Goal: Task Accomplishment & Management: Use online tool/utility

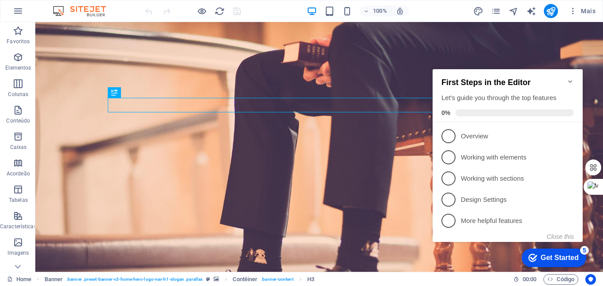
click at [556, 257] on div "Get Started" at bounding box center [560, 258] width 38 height 8
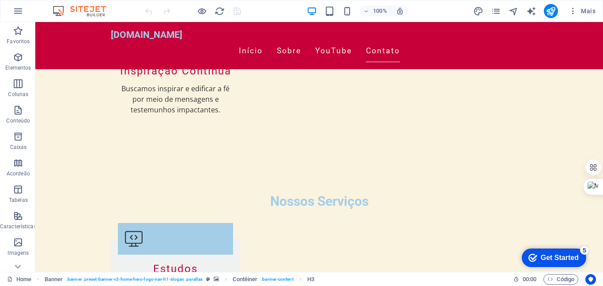
scroll to position [1155, 0]
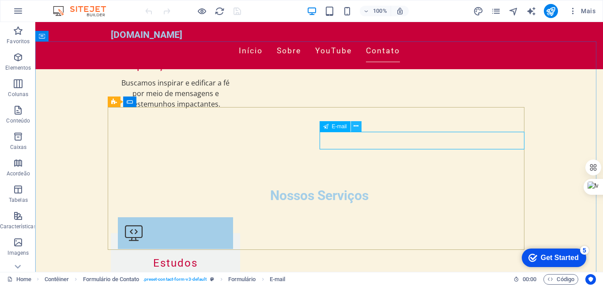
click at [357, 125] on icon at bounding box center [356, 126] width 5 height 9
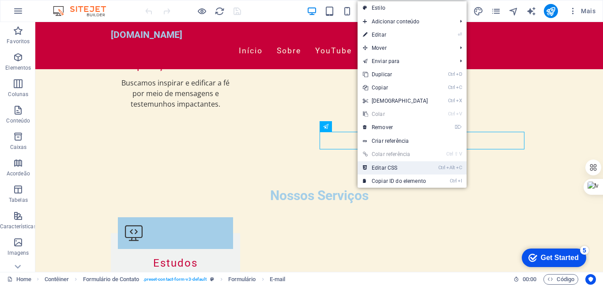
click at [388, 169] on link "Ctrl Alt C Editar CSS" at bounding box center [396, 168] width 76 height 13
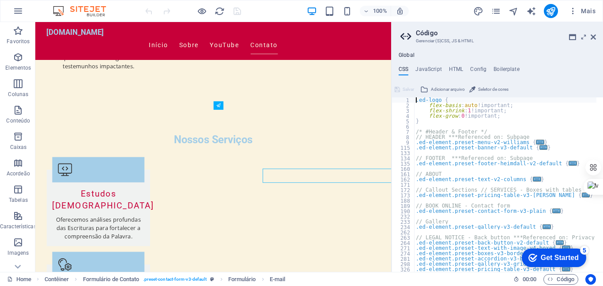
scroll to position [1081, 0]
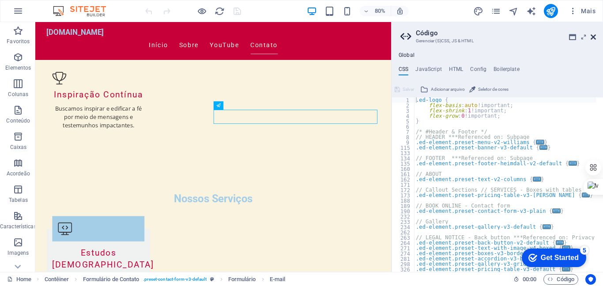
drag, startPoint x: 593, startPoint y: 34, endPoint x: 548, endPoint y: 32, distance: 45.5
click at [593, 34] on icon at bounding box center [593, 37] width 5 height 7
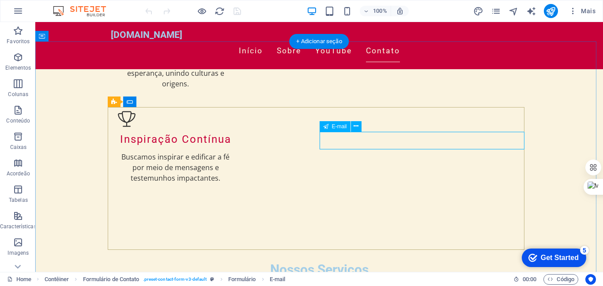
scroll to position [1155, 0]
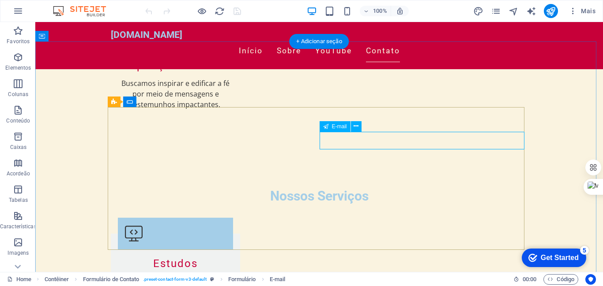
click at [356, 124] on icon at bounding box center [356, 126] width 5 height 9
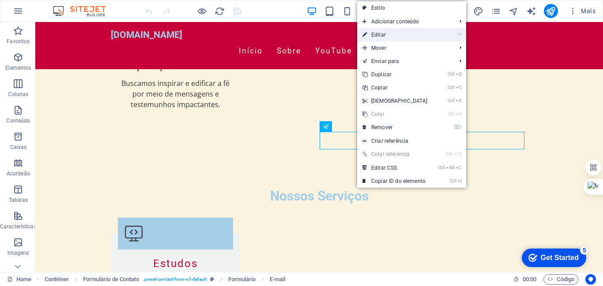
click at [378, 30] on link "⏎ Editar" at bounding box center [395, 34] width 76 height 13
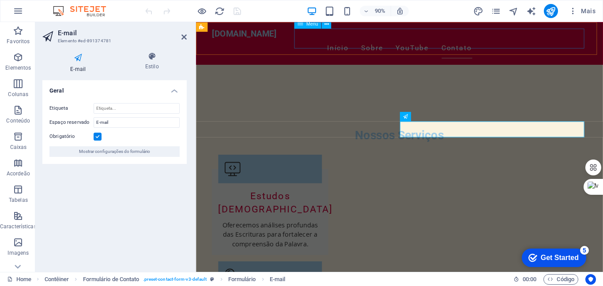
scroll to position [1085, 0]
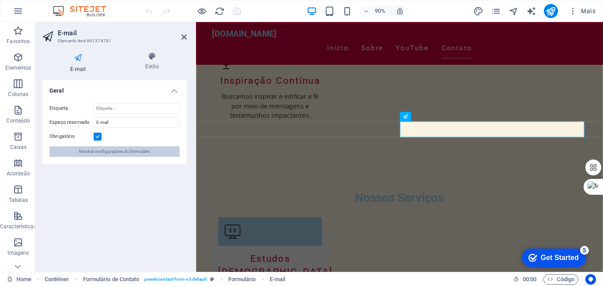
click at [105, 153] on span "Mostrar configurações do formulário" at bounding box center [114, 152] width 71 height 11
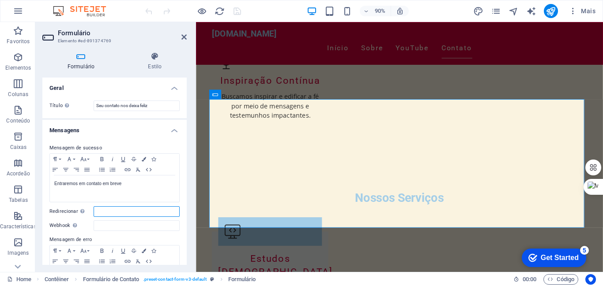
click at [120, 213] on input "Redirecionar Defina um alvo de redirecionamento após o envio bem-sucedido do fo…" at bounding box center [137, 212] width 86 height 11
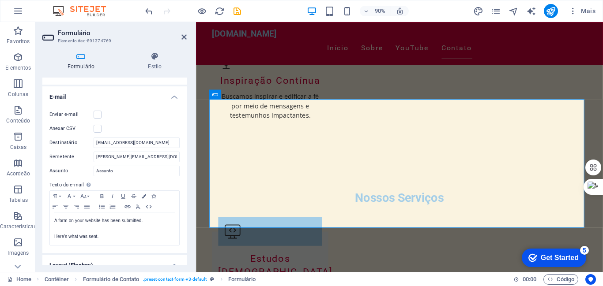
scroll to position [306, 0]
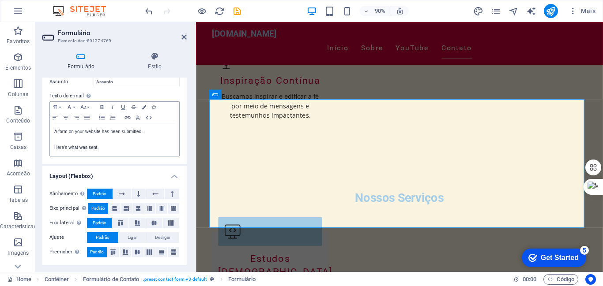
type input "[EMAIL_ADDRESS][DOMAIN_NAME]"
click at [137, 152] on div "A form on your website has been submitted. Here's what was sent." at bounding box center [114, 140] width 129 height 33
click at [172, 132] on p "A form on your website has been submitted." at bounding box center [114, 132] width 121 height 8
click at [0, 0] on lt-div at bounding box center [0, 0] width 0 height 0
select select "en-us"
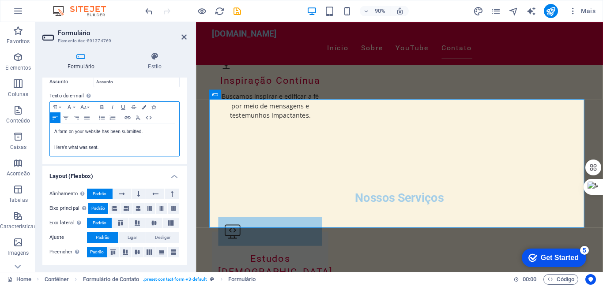
select select "sentences"
click at [189, 232] on div "Formulário Estilo Geral Título Defina um nome para o formulário. Seu contato no…" at bounding box center [114, 158] width 158 height 227
click at [0, 0] on lt-div at bounding box center [0, 0] width 0 height 0
select select "en-us"
select select "sentences"
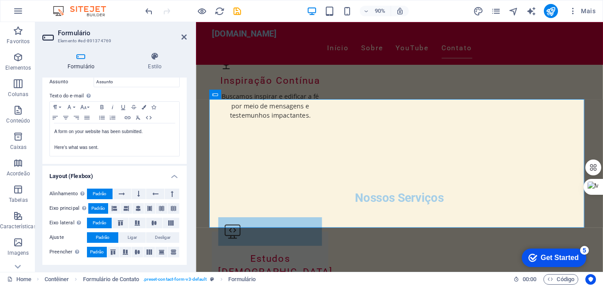
select select "pt-br"
drag, startPoint x: 184, startPoint y: 231, endPoint x: 189, endPoint y: 270, distance: 39.6
click at [189, 270] on div "Formulário Estilo Geral Título Defina um nome para o formulário. Seu contato no…" at bounding box center [114, 158] width 158 height 227
click at [234, 10] on icon "save" at bounding box center [237, 11] width 10 height 10
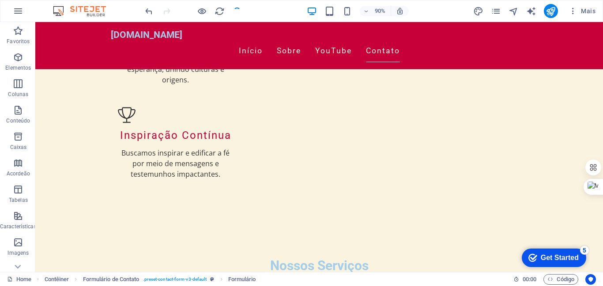
scroll to position [1155, 0]
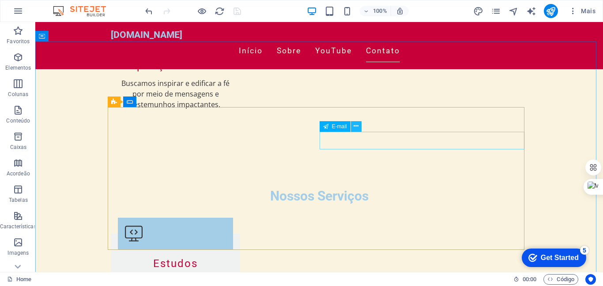
click at [354, 125] on icon at bounding box center [356, 126] width 5 height 9
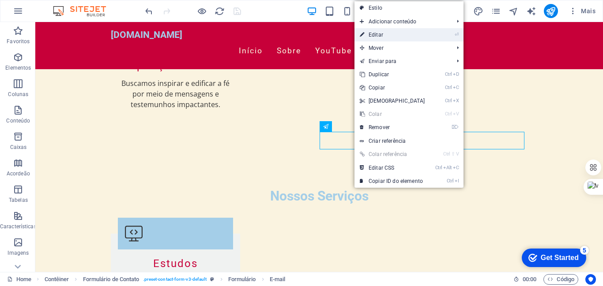
click at [380, 34] on link "⏎ Editar" at bounding box center [392, 34] width 76 height 13
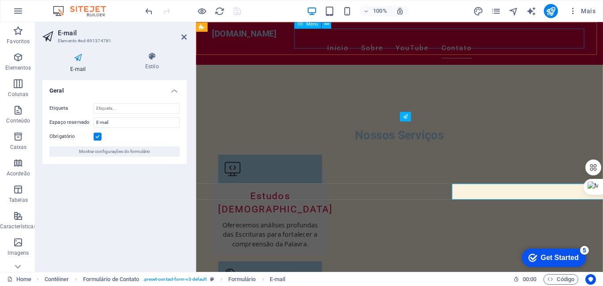
scroll to position [1085, 0]
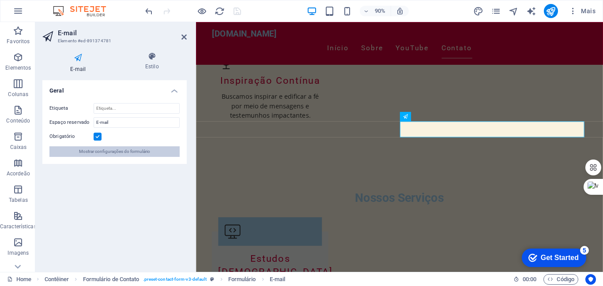
click at [137, 155] on span "Mostrar configurações do formulário" at bounding box center [114, 152] width 71 height 11
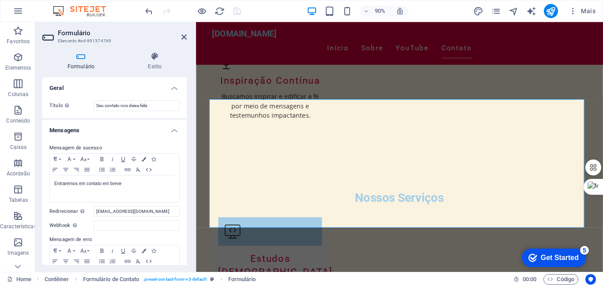
drag, startPoint x: 184, startPoint y: 139, endPoint x: 187, endPoint y: 147, distance: 8.5
click at [187, 147] on div "Formulário Estilo Geral Título Defina um nome para o formulário. Seu contato no…" at bounding box center [114, 158] width 158 height 227
drag, startPoint x: 184, startPoint y: 140, endPoint x: 186, endPoint y: 159, distance: 19.1
click at [186, 159] on div "Geral Título Defina um nome para o formulário. Seu contato nos deixa feliz Mens…" at bounding box center [114, 172] width 144 height 188
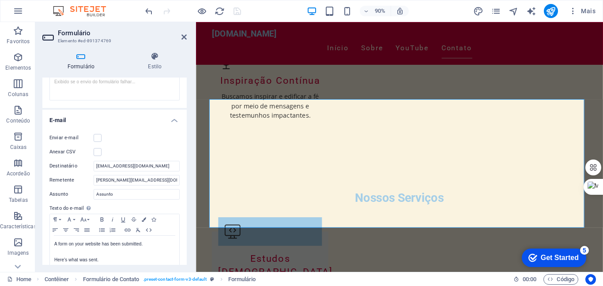
scroll to position [218, 0]
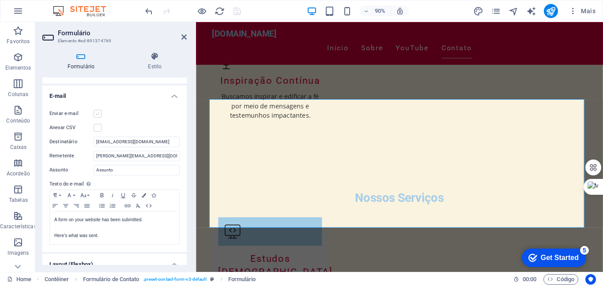
click at [97, 114] on label at bounding box center [98, 114] width 8 height 8
click at [0, 0] on input "Enviar e-mail" at bounding box center [0, 0] width 0 height 0
click at [97, 127] on label at bounding box center [98, 128] width 8 height 8
click at [0, 0] on input "Anexar CSV" at bounding box center [0, 0] width 0 height 0
drag, startPoint x: 177, startPoint y: 142, endPoint x: 54, endPoint y: 140, distance: 123.6
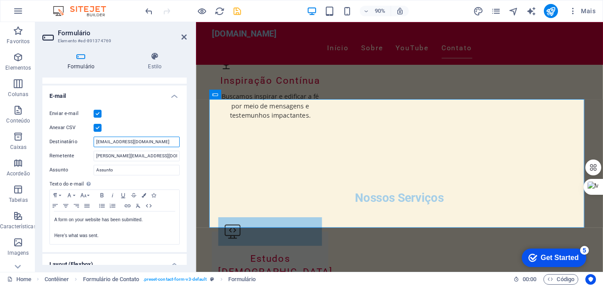
click at [54, 140] on div "Destinatário joaomarquespr@joaomarquespr.com.br" at bounding box center [114, 142] width 130 height 11
click at [165, 156] on input "[PERSON_NAME][EMAIL_ADDRESS][DOMAIN_NAME]" at bounding box center [137, 156] width 86 height 11
type input "j"
paste input "[EMAIL_ADDRESS][DOMAIN_NAME]"
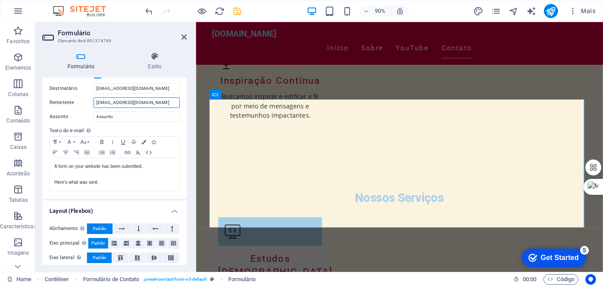
scroll to position [274, 0]
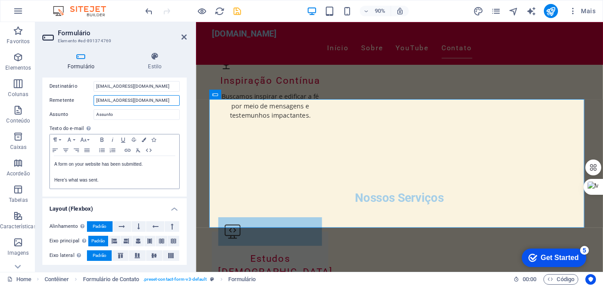
type input "[EMAIL_ADDRESS][DOMAIN_NAME]"
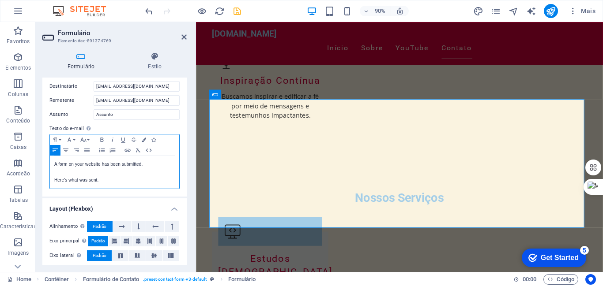
click at [76, 167] on p "A form on your website has been submitted." at bounding box center [114, 165] width 121 height 8
click at [75, 180] on p "Here's what was sent." at bounding box center [114, 181] width 121 height 8
click at [0, 0] on lt-div at bounding box center [0, 0] width 0 height 0
select select "en-us"
select select "sentences"
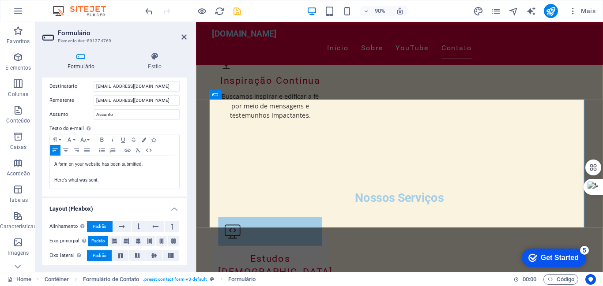
select select "pt-br"
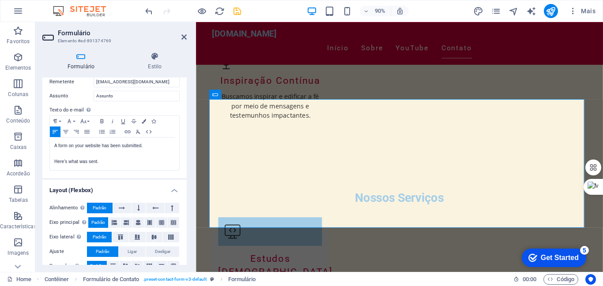
scroll to position [306, 0]
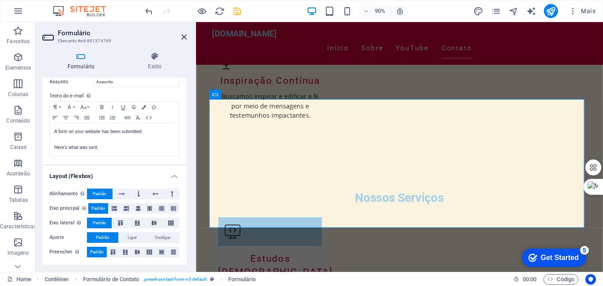
click at [187, 272] on div "Formulário Estilo Geral Título Defina um nome para o formulário. Seu contato no…" at bounding box center [114, 158] width 158 height 227
drag, startPoint x: 185, startPoint y: 213, endPoint x: 175, endPoint y: 100, distance: 113.8
click at [176, 101] on ul "Geral Título Defina um nome para o formulário. Seu contato nos deixa feliz Mens…" at bounding box center [114, 18] width 144 height 494
drag, startPoint x: 186, startPoint y: 214, endPoint x: 10, endPoint y: 254, distance: 180.5
click at [0, 0] on lt-div at bounding box center [0, 0] width 0 height 0
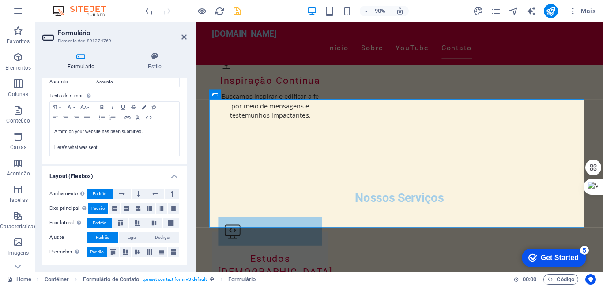
select select "sentences"
click at [189, 269] on div "Formulário Estilo Geral Título Defina um nome para o formulário. Seu contato no…" at bounding box center [114, 158] width 158 height 227
click at [235, 10] on icon "save" at bounding box center [237, 11] width 10 height 10
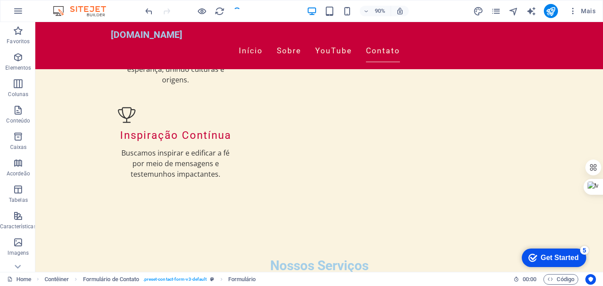
scroll to position [1155, 0]
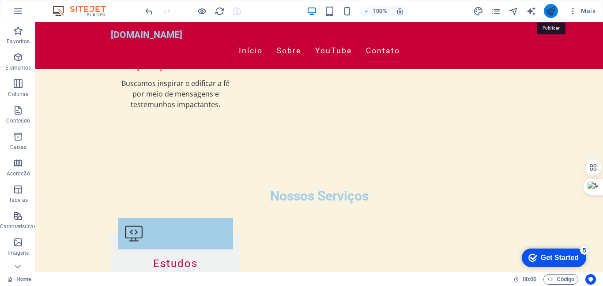
click at [554, 11] on icon "publish" at bounding box center [551, 11] width 10 height 10
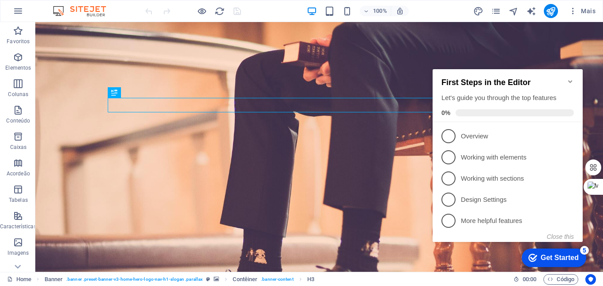
click at [561, 254] on div "Get Started" at bounding box center [560, 258] width 38 height 8
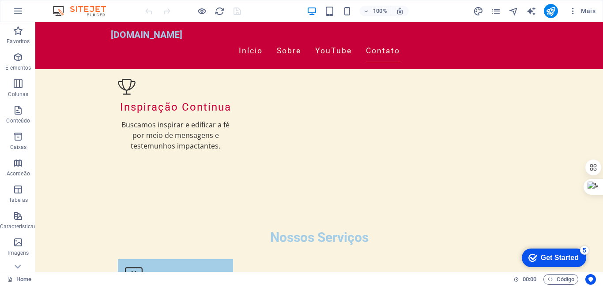
scroll to position [1104, 0]
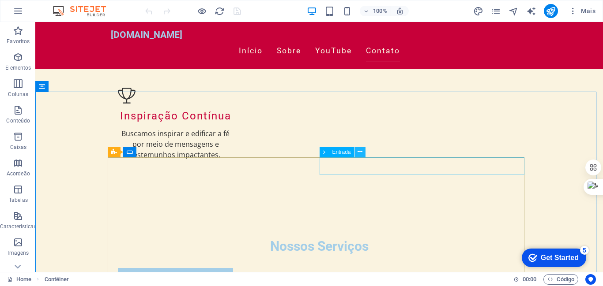
click at [360, 151] on icon at bounding box center [360, 151] width 5 height 9
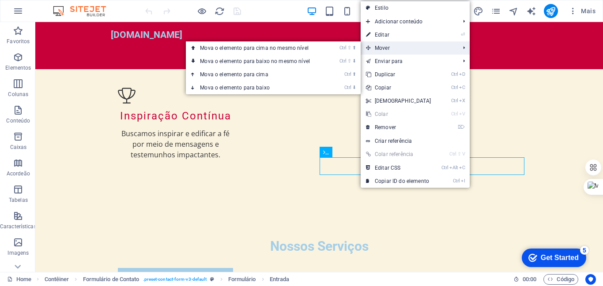
click at [382, 48] on span "Mover" at bounding box center [409, 47] width 96 height 13
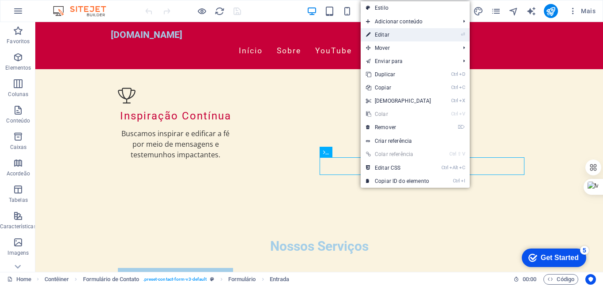
click at [382, 33] on link "⏎ Editar" at bounding box center [399, 34] width 76 height 13
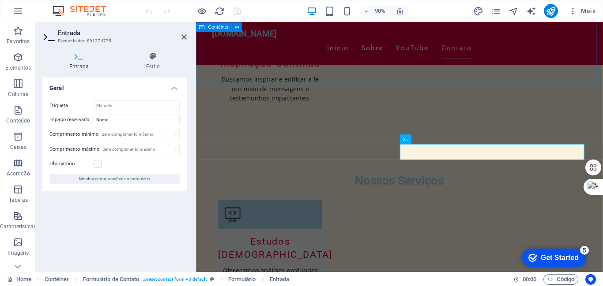
scroll to position [1035, 0]
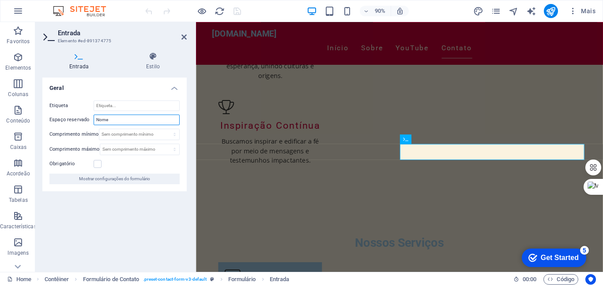
click at [120, 122] on input "Nome" at bounding box center [137, 120] width 86 height 11
type input "Nome completo"
click at [137, 137] on select "Sem comprimento mínimo sinal" at bounding box center [139, 134] width 80 height 11
click at [99, 129] on select "Sem comprimento mínimo sinal" at bounding box center [139, 134] width 80 height 11
select select "DISABLED_OPTION_VALUE"
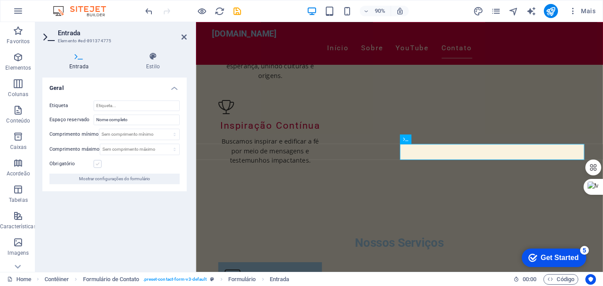
click at [98, 162] on label at bounding box center [98, 164] width 8 height 8
click at [0, 0] on input "Obrigatório" at bounding box center [0, 0] width 0 height 0
click at [120, 164] on div "Obrigatório" at bounding box center [114, 164] width 130 height 11
click at [119, 178] on span "Mostrar configurações do formulário" at bounding box center [114, 179] width 71 height 11
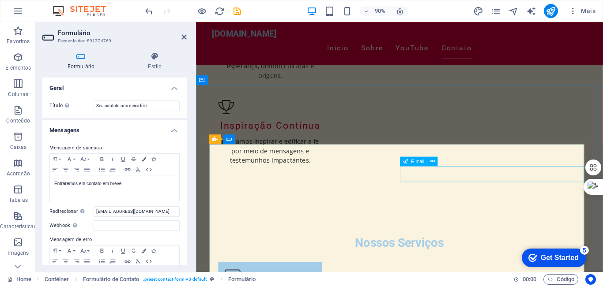
click at [175, 211] on input "[EMAIL_ADDRESS][DOMAIN_NAME]" at bounding box center [137, 212] width 86 height 11
type input "j"
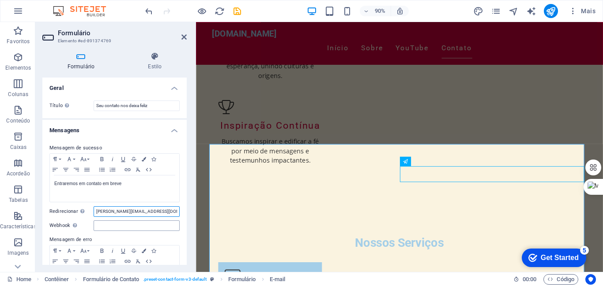
type input "[PERSON_NAME][EMAIL_ADDRESS][DOMAIN_NAME]"
click at [125, 224] on input "Webhook Um webhook é uma notificação push deste formulário para outro servidor.…" at bounding box center [137, 226] width 86 height 11
drag, startPoint x: 47, startPoint y: 225, endPoint x: 61, endPoint y: 224, distance: 14.6
click at [61, 224] on div "Mensagem de sucesso Paragraph Format Normal Heading 1 Heading 2 Heading 3 Headi…" at bounding box center [114, 219] width 144 height 166
click at [117, 229] on input "Webhook Um webhook é uma notificação push deste formulário para outro servidor.…" at bounding box center [137, 226] width 86 height 11
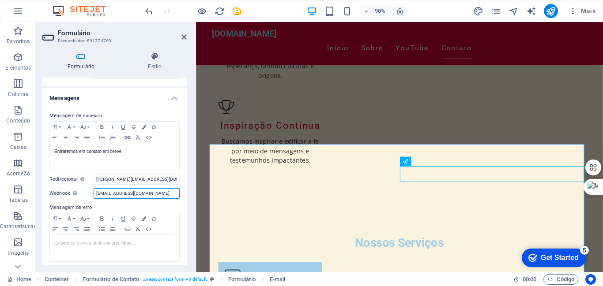
scroll to position [0, 0]
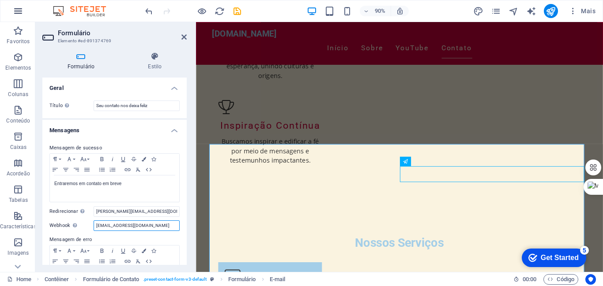
type input "[EMAIL_ADDRESS][DOMAIN_NAME]"
click at [15, 8] on icon "button" at bounding box center [18, 11] width 11 height 11
click at [83, 65] on h4 "Formulário" at bounding box center [82, 61] width 81 height 19
click at [237, 12] on icon "save" at bounding box center [237, 11] width 10 height 10
click at [237, 12] on div at bounding box center [192, 11] width 99 height 14
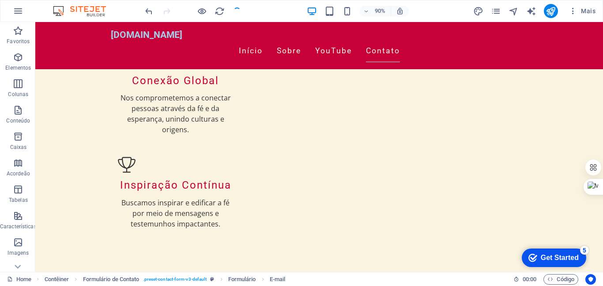
scroll to position [1104, 0]
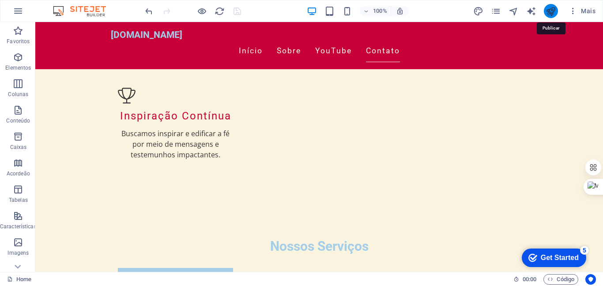
click at [551, 12] on icon "publish" at bounding box center [551, 11] width 10 height 10
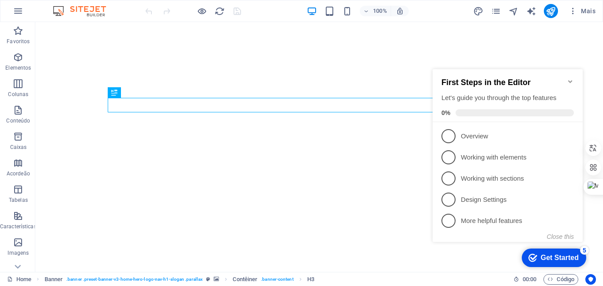
click at [545, 258] on div "Get Started" at bounding box center [560, 258] width 38 height 8
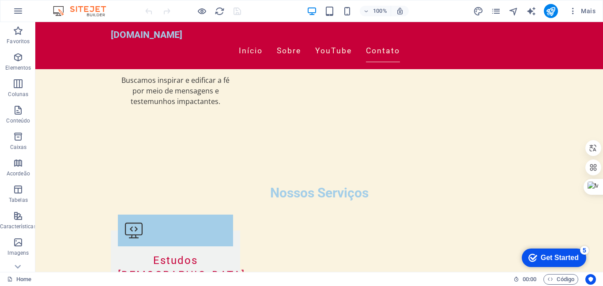
scroll to position [1149, 0]
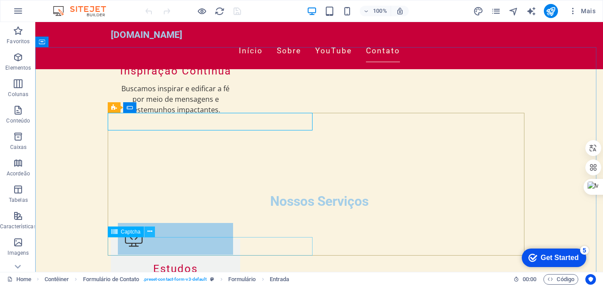
click at [148, 232] on icon at bounding box center [149, 231] width 5 height 9
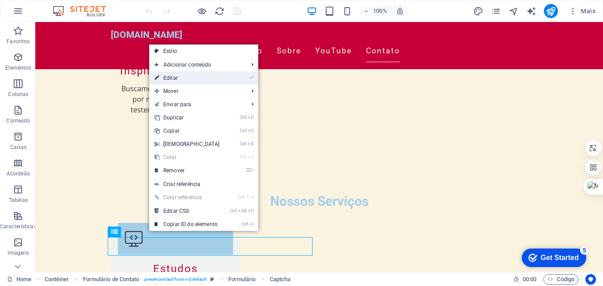
click at [170, 76] on link "⏎ Editar" at bounding box center [187, 78] width 76 height 13
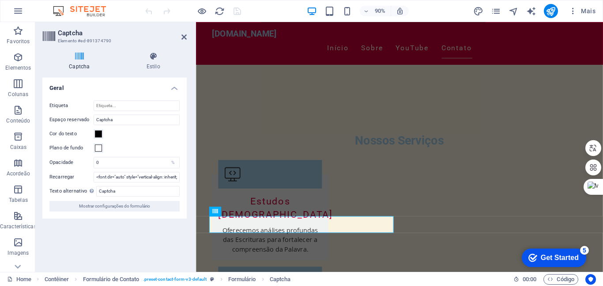
scroll to position [1079, 0]
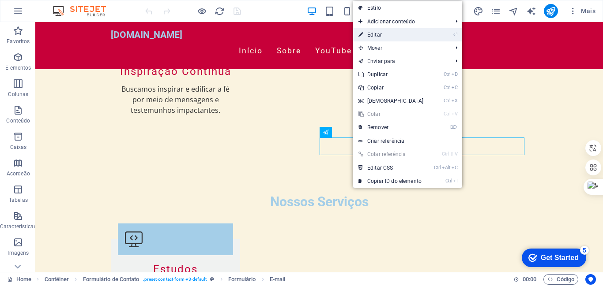
click at [372, 34] on link "⏎ Editar" at bounding box center [391, 34] width 76 height 13
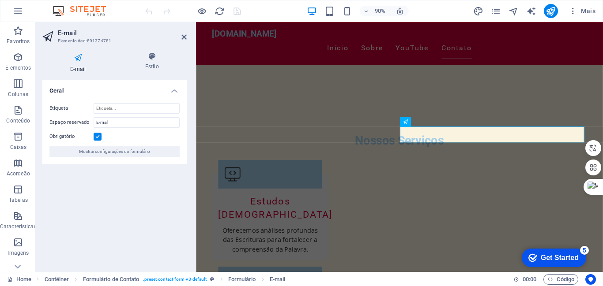
scroll to position [1079, 0]
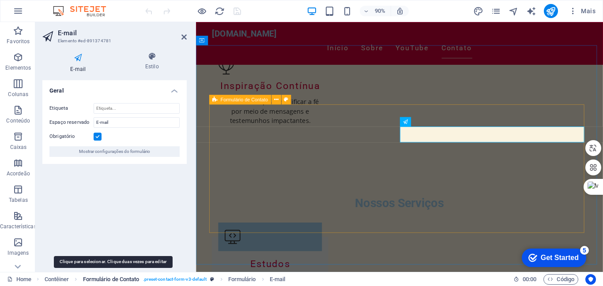
click at [105, 279] on span "Formulário de Contato" at bounding box center [111, 280] width 57 height 11
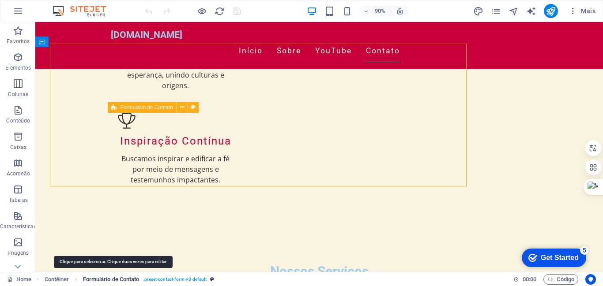
scroll to position [1149, 0]
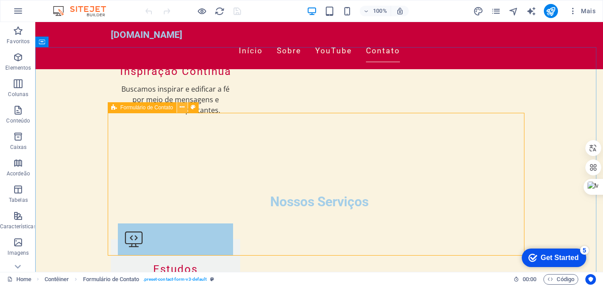
click at [183, 106] on icon at bounding box center [182, 107] width 5 height 9
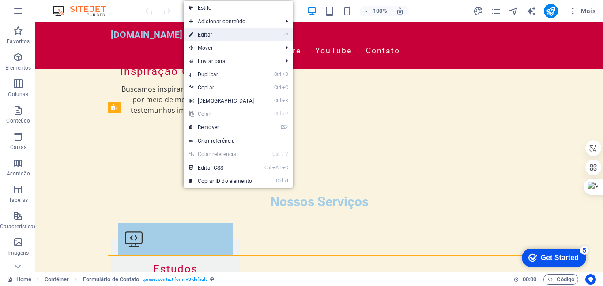
click at [200, 31] on link "⏎ Editar" at bounding box center [222, 34] width 76 height 13
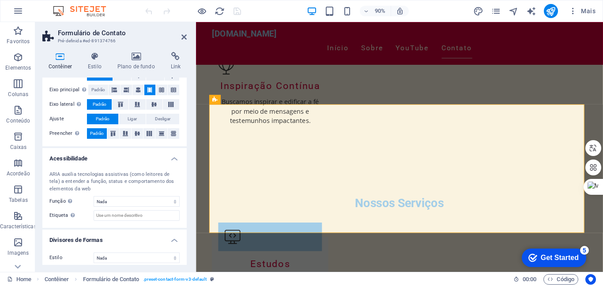
scroll to position [154, 0]
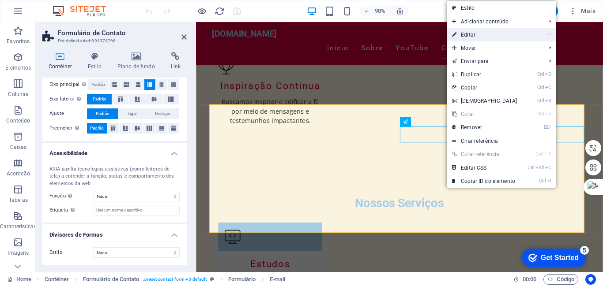
click at [468, 33] on link "⏎ Editar" at bounding box center [485, 34] width 76 height 13
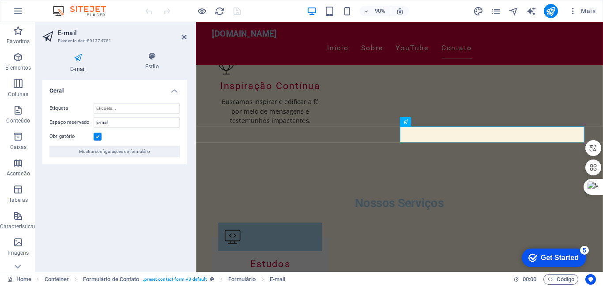
click at [78, 57] on icon at bounding box center [78, 57] width 72 height 11
click at [151, 61] on h4 "Estilo" at bounding box center [152, 61] width 70 height 19
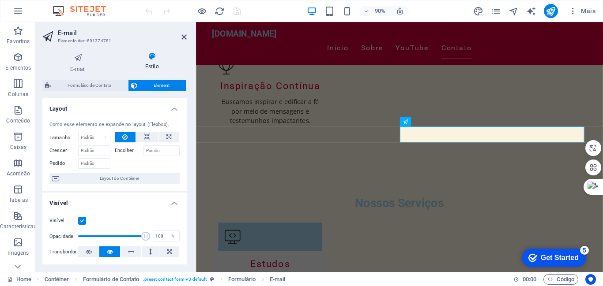
drag, startPoint x: 185, startPoint y: 150, endPoint x: 181, endPoint y: 180, distance: 30.7
click at [181, 180] on div "Como esse elemento se expande no layout (Flexbox). Tamanho Padrão automático px…" at bounding box center [114, 152] width 144 height 77
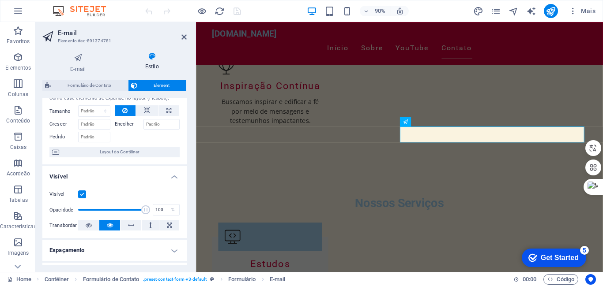
scroll to position [0, 0]
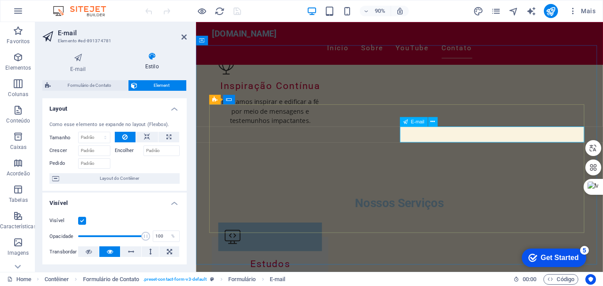
click at [434, 121] on icon at bounding box center [432, 121] width 4 height 8
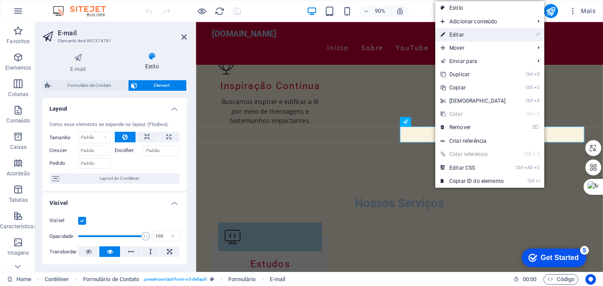
click at [458, 32] on link "⏎ Editar" at bounding box center [473, 34] width 76 height 13
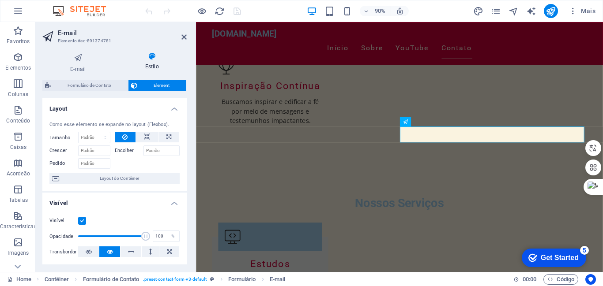
click at [182, 33] on h2 "E-mail" at bounding box center [122, 33] width 129 height 8
click at [184, 34] on icon at bounding box center [183, 37] width 5 height 7
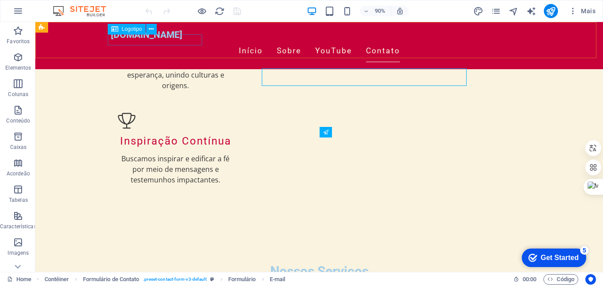
scroll to position [1149, 0]
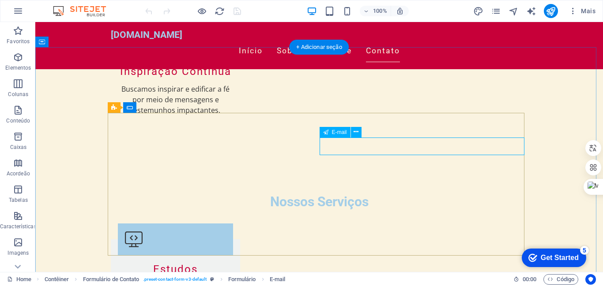
click at [358, 132] on button at bounding box center [356, 132] width 11 height 11
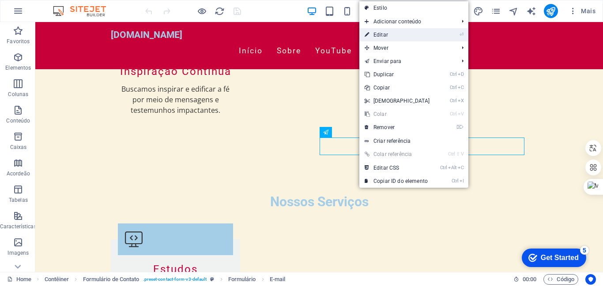
click at [375, 36] on link "⏎ Editar" at bounding box center [397, 34] width 76 height 13
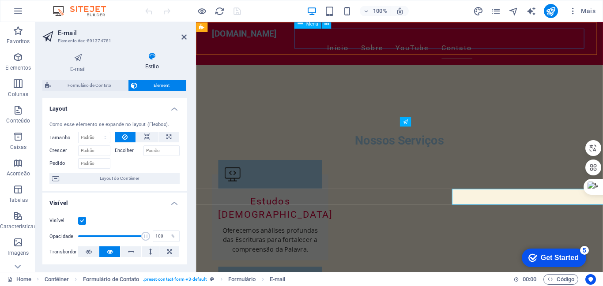
scroll to position [1079, 0]
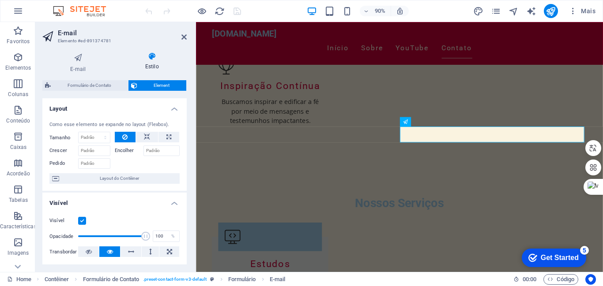
click at [163, 85] on span "Element" at bounding box center [162, 85] width 44 height 11
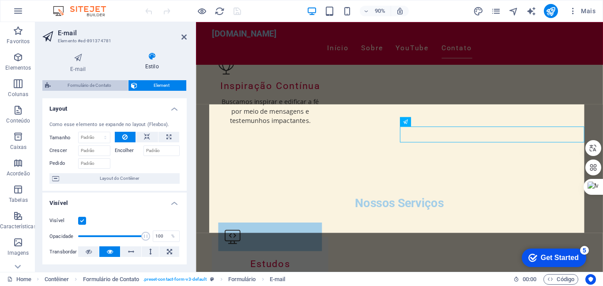
click at [100, 84] on span "Formulário de Contato" at bounding box center [89, 85] width 72 height 11
select select "rem"
select select "preset-contact-form-v3-default"
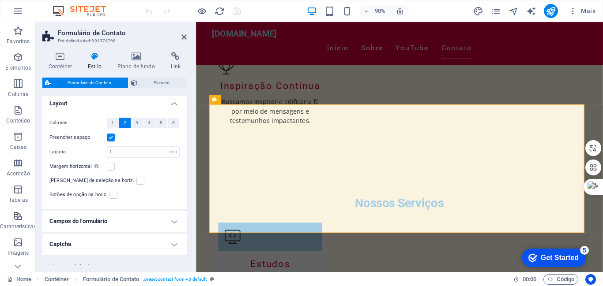
scroll to position [156, 0]
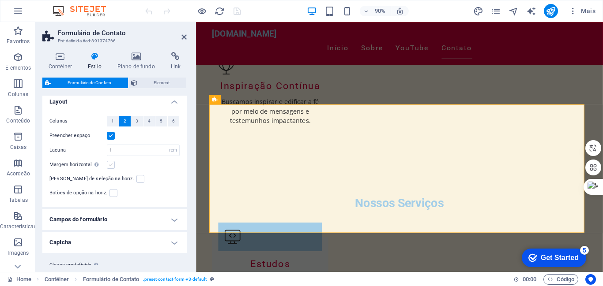
click at [112, 166] on label at bounding box center [111, 165] width 8 height 8
click at [0, 0] on input "Margem horizontal Somente se os contêineres "Largura do conteúdo" não estiverem…" at bounding box center [0, 0] width 0 height 0
click at [112, 163] on label at bounding box center [111, 165] width 8 height 8
click at [0, 0] on input "Margem horizontal Somente se os contêineres "Largura do conteúdo" não estiverem…" at bounding box center [0, 0] width 0 height 0
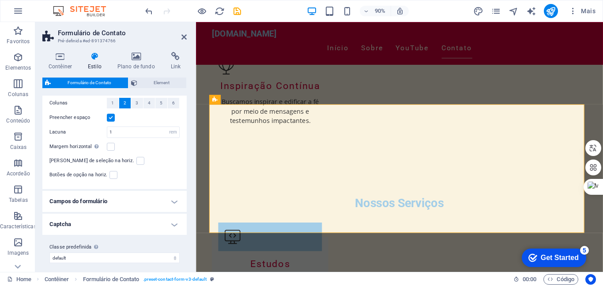
scroll to position [180, 0]
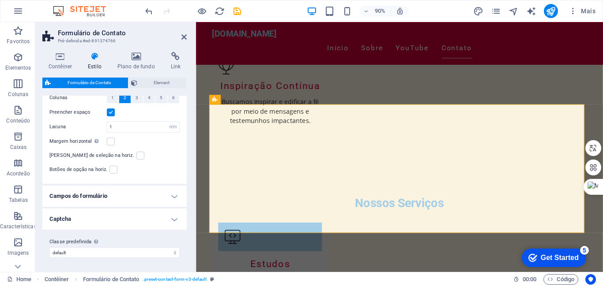
click at [95, 226] on h4 "Captcha" at bounding box center [114, 219] width 144 height 21
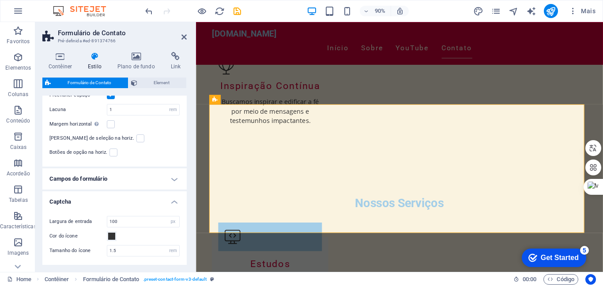
scroll to position [233, 0]
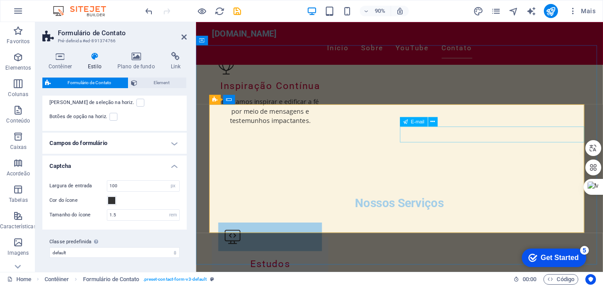
drag, startPoint x: 451, startPoint y: 150, endPoint x: 630, endPoint y: 148, distance: 179.7
click at [435, 121] on button at bounding box center [433, 122] width 10 height 10
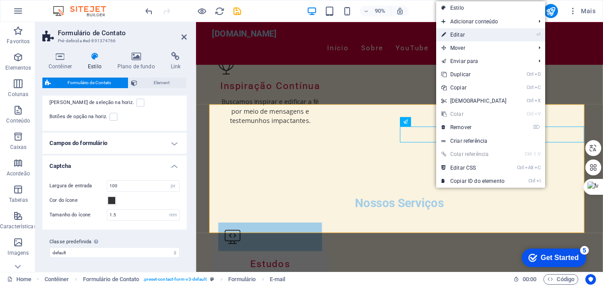
click at [452, 36] on link "⏎ Editar" at bounding box center [474, 34] width 76 height 13
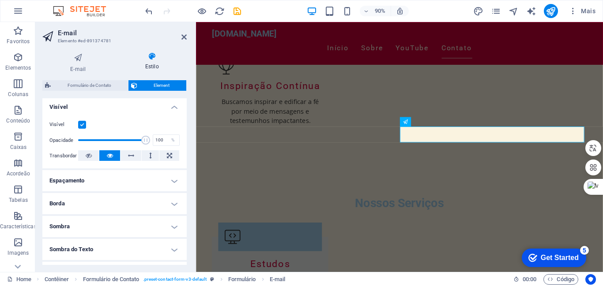
scroll to position [0, 0]
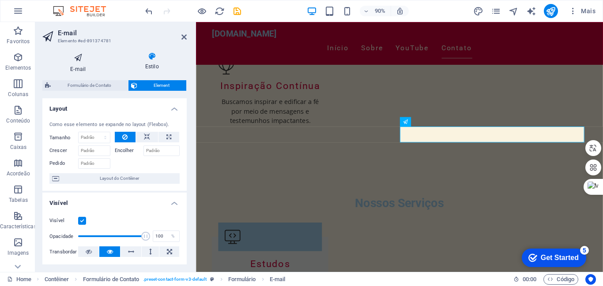
click at [78, 67] on h4 "E-mail" at bounding box center [79, 62] width 75 height 21
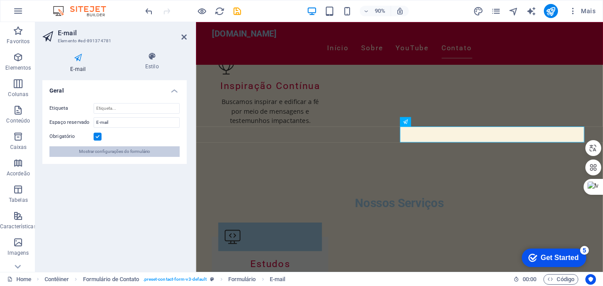
click at [118, 152] on span "Mostrar configurações do formulário" at bounding box center [114, 152] width 71 height 11
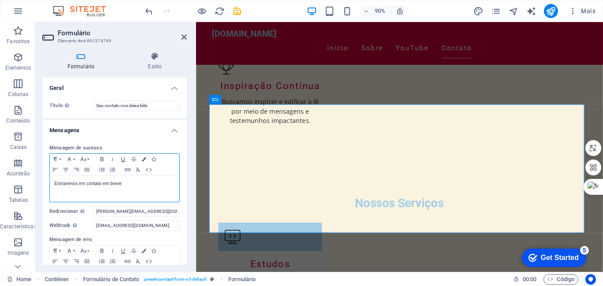
click at [53, 183] on div "Entraremos em contato em breve" at bounding box center [114, 189] width 129 height 26
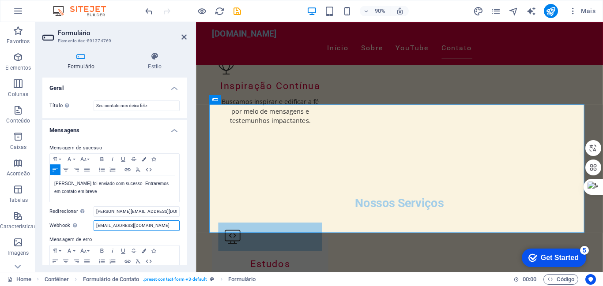
click at [175, 227] on input "[EMAIL_ADDRESS][DOMAIN_NAME]" at bounding box center [137, 226] width 86 height 11
type input "r"
click at [106, 226] on input "r" at bounding box center [137, 226] width 86 height 11
type input "/home/[PERSON_NAME]/[DOMAIN_NAME]"
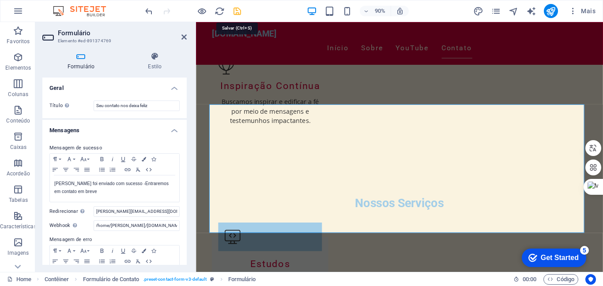
scroll to position [0, 0]
click at [237, 9] on icon "save" at bounding box center [237, 11] width 10 height 10
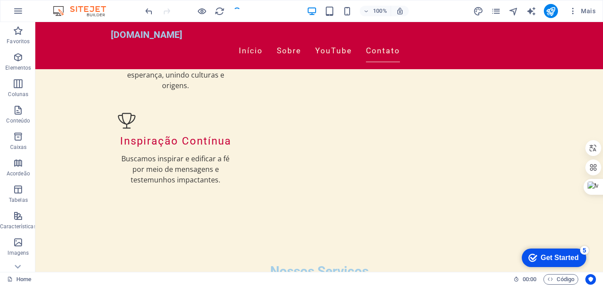
scroll to position [1149, 0]
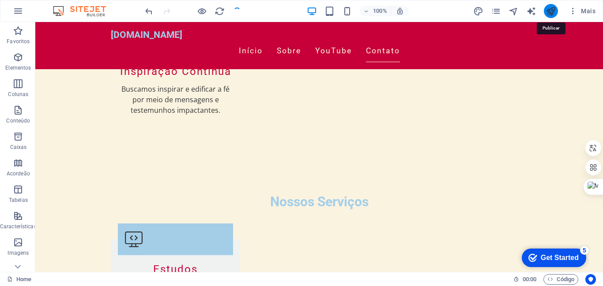
click at [550, 9] on icon "publish" at bounding box center [551, 11] width 10 height 10
